Goal: Information Seeking & Learning: Learn about a topic

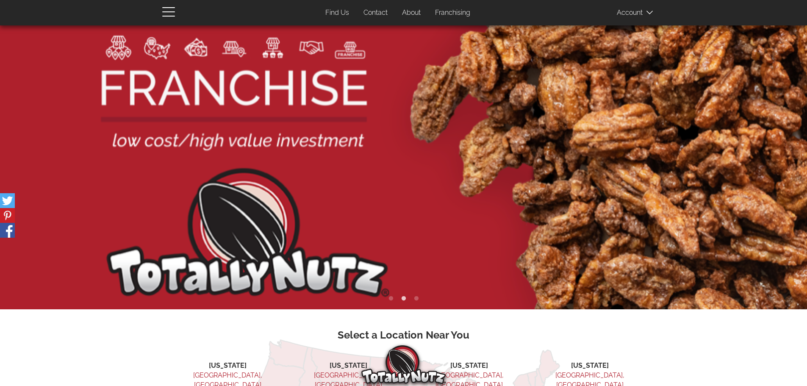
click at [458, 13] on link "Franchising" at bounding box center [453, 13] width 48 height 17
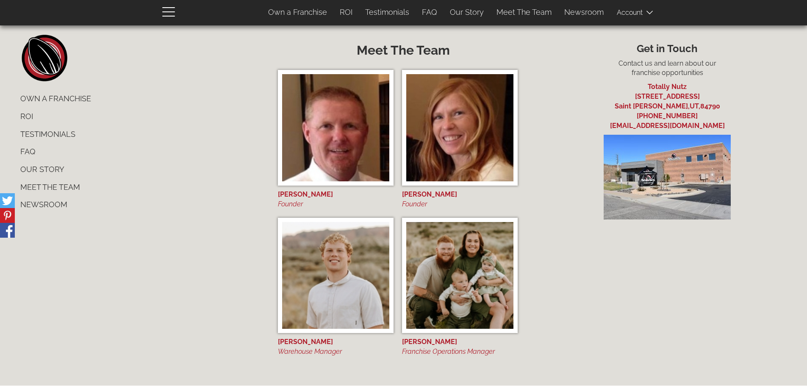
scroll to position [3521, 0]
click at [28, 114] on link "ROI" at bounding box center [139, 117] width 251 height 18
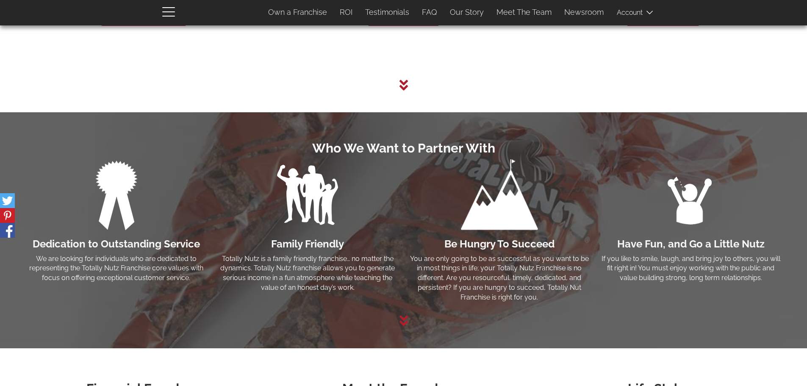
scroll to position [1250, 0]
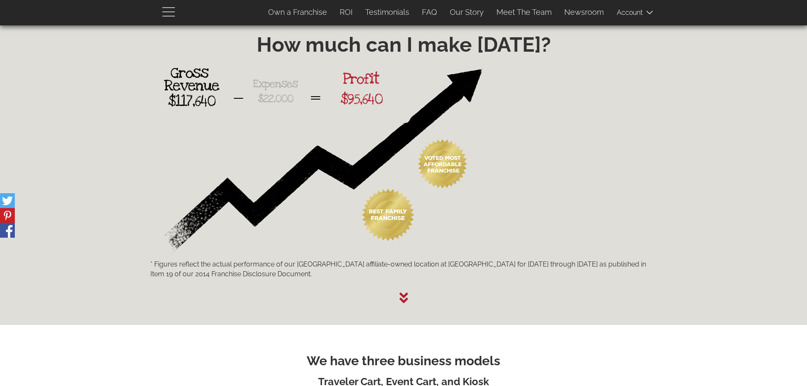
click at [171, 13] on span "button" at bounding box center [170, 11] width 17 height 10
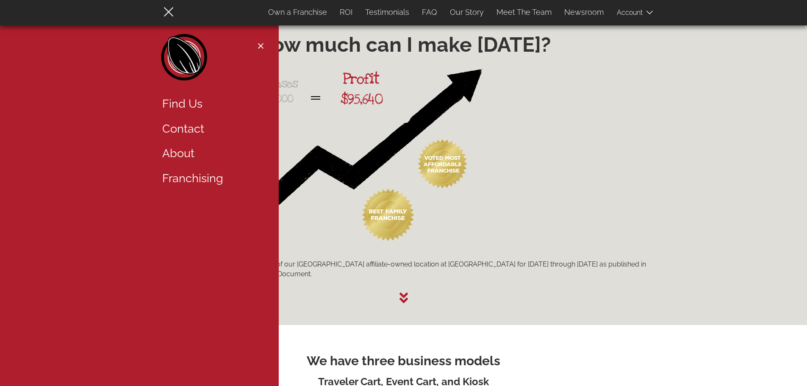
click at [579, 144] on div "* Figures reflect the actual performance of our [GEOGRAPHIC_DATA] affiliate-own…" at bounding box center [403, 169] width 519 height 219
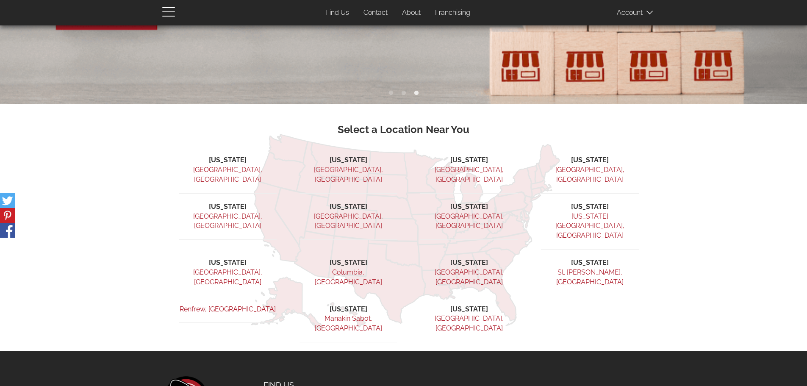
scroll to position [163, 0]
